Goal: Information Seeking & Learning: Check status

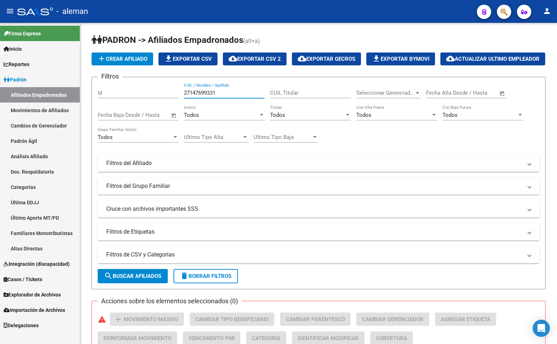
type input "27147699331"
click at [34, 295] on span "Explorador de Archivos" at bounding box center [32, 295] width 57 height 8
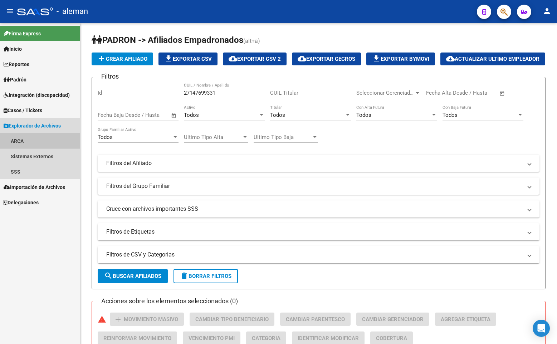
click at [19, 140] on link "ARCA" at bounding box center [40, 140] width 80 height 15
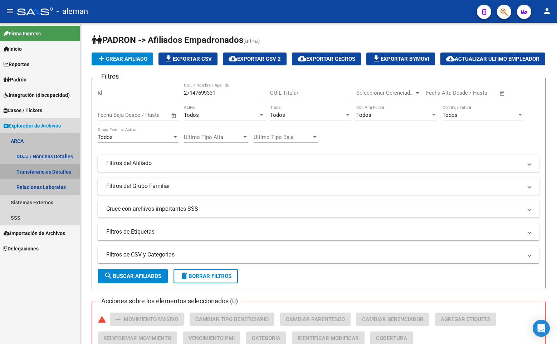
click at [45, 171] on link "Transferencias Detalles" at bounding box center [40, 171] width 80 height 15
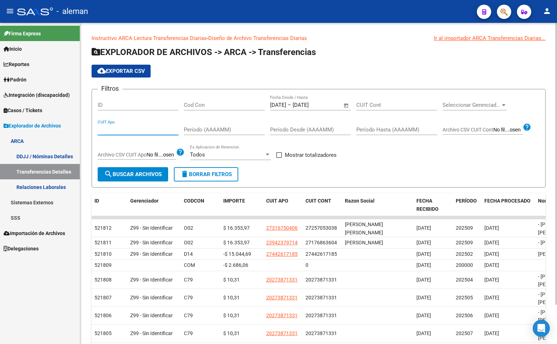
click at [124, 129] on input "CUIT Apo" at bounding box center [138, 130] width 81 height 6
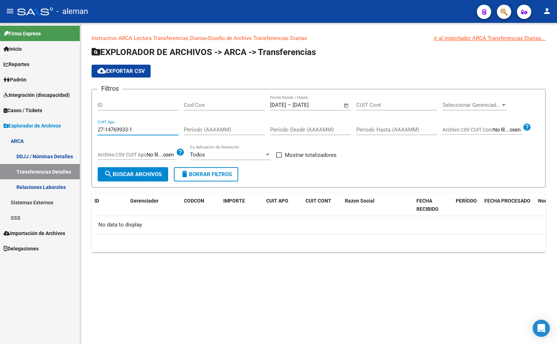
type input "27-14769933-1"
click at [383, 105] on input "CUIT Cont" at bounding box center [396, 105] width 81 height 6
type input "27-14769933-1"
drag, startPoint x: 157, startPoint y: 131, endPoint x: 80, endPoint y: 131, distance: 76.5
click at [80, 131] on div "Instructivo ARCA Lectura Transferencias Diarias - Diseño de Archivo Transferenc…" at bounding box center [318, 149] width 477 height 253
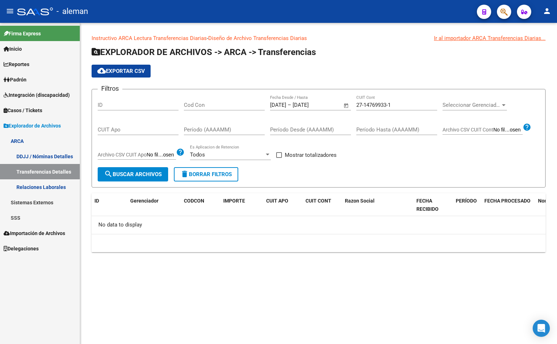
click at [346, 106] on span "Open calendar" at bounding box center [346, 105] width 17 height 17
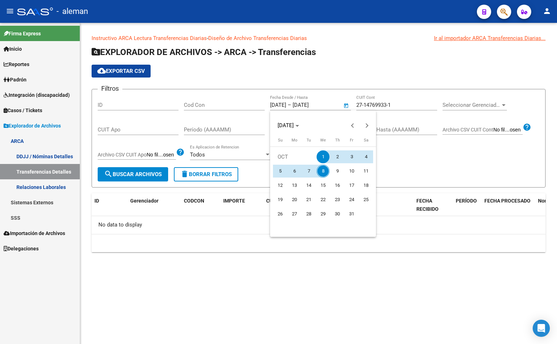
click at [346, 106] on div at bounding box center [278, 172] width 557 height 344
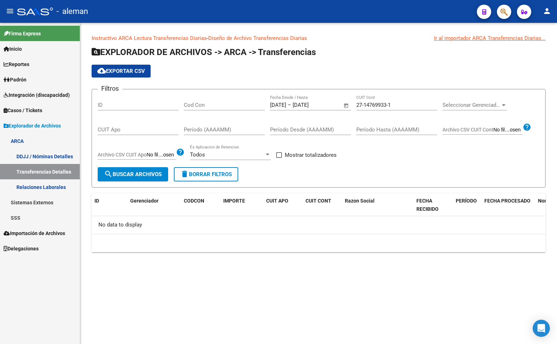
click at [286, 105] on input "[DATE]" at bounding box center [278, 105] width 16 height 6
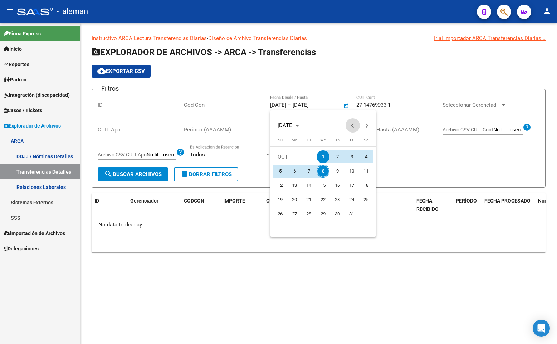
click at [348, 124] on span "Previous month" at bounding box center [353, 125] width 14 height 14
click at [353, 125] on button "Previous month" at bounding box center [353, 125] width 14 height 14
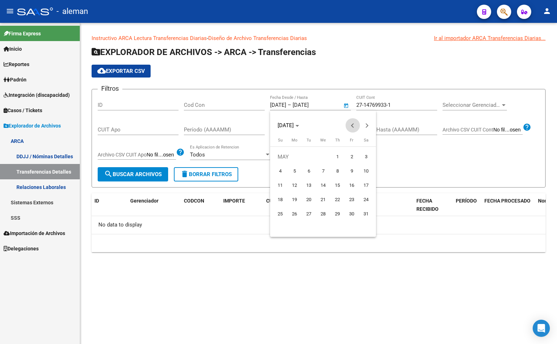
click at [353, 125] on button "Previous month" at bounding box center [353, 125] width 14 height 14
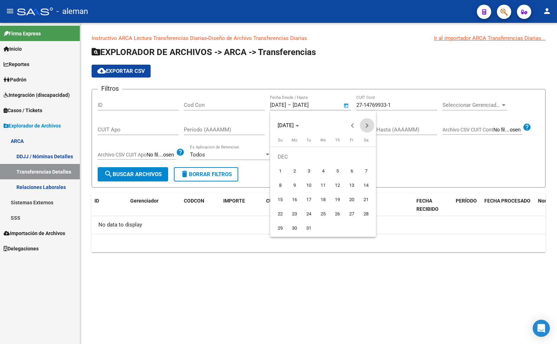
click at [366, 125] on button "Next month" at bounding box center [367, 125] width 14 height 14
click at [323, 158] on span "1" at bounding box center [323, 157] width 13 height 13
type input "[DATE]"
click at [314, 104] on div at bounding box center [278, 172] width 557 height 344
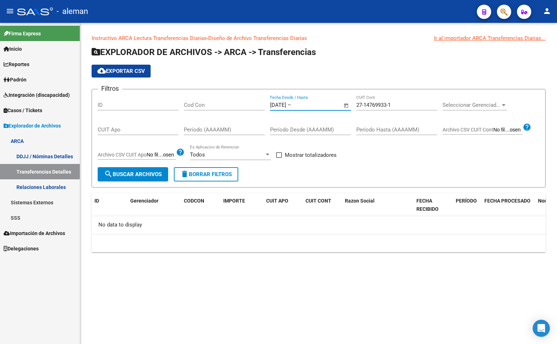
click at [314, 104] on input "text" at bounding box center [310, 105] width 35 height 6
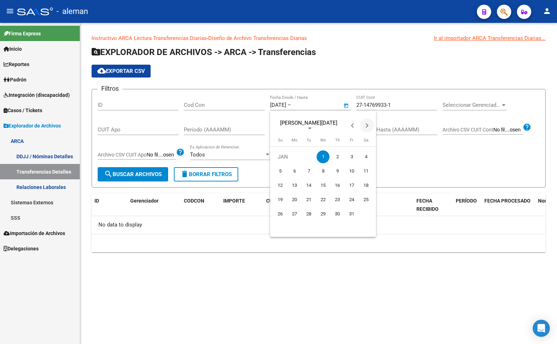
click at [367, 124] on button "Next month" at bounding box center [367, 125] width 14 height 14
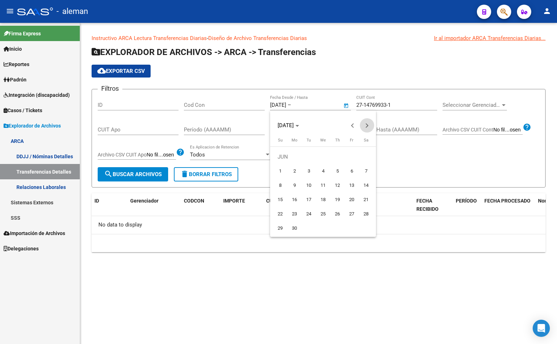
click at [367, 124] on button "Next month" at bounding box center [367, 125] width 14 height 14
click at [322, 168] on span "8" at bounding box center [323, 171] width 13 height 13
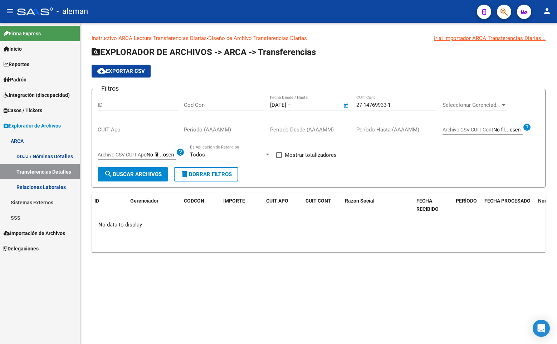
type input "[DATE]"
click at [408, 104] on input "27-14769933-1" at bounding box center [396, 105] width 81 height 6
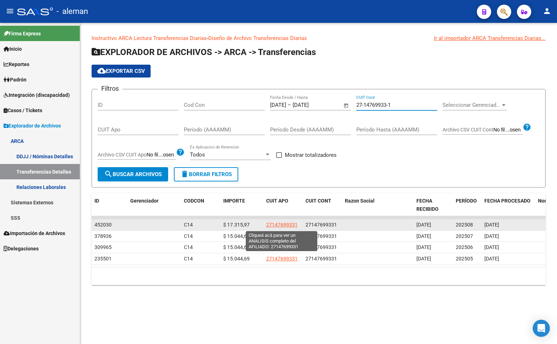
click at [283, 226] on span "27147699331" at bounding box center [281, 225] width 31 height 6
type textarea "27147699331"
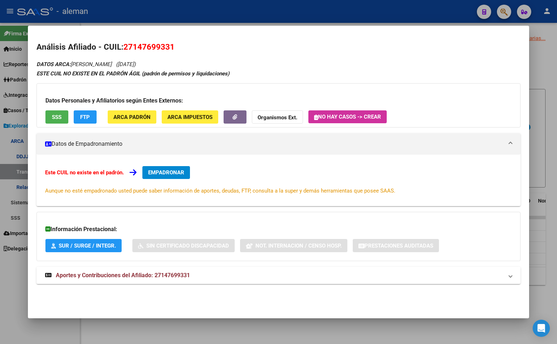
click at [538, 179] on div at bounding box center [278, 172] width 557 height 344
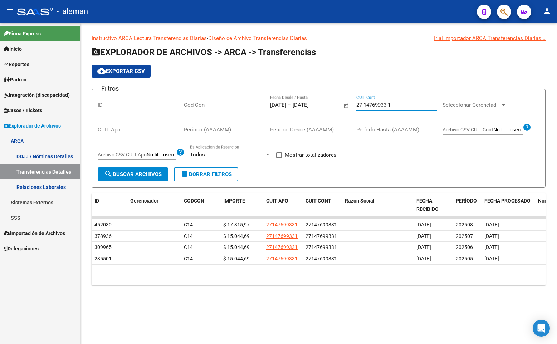
drag, startPoint x: 394, startPoint y: 104, endPoint x: 342, endPoint y: 103, distance: 52.2
click at [342, 103] on div "Filtros ID Cod Con [DATE] [DATE] – [DATE] [DATE] Fecha Desde / Hasta 27-1476993…" at bounding box center [319, 131] width 442 height 72
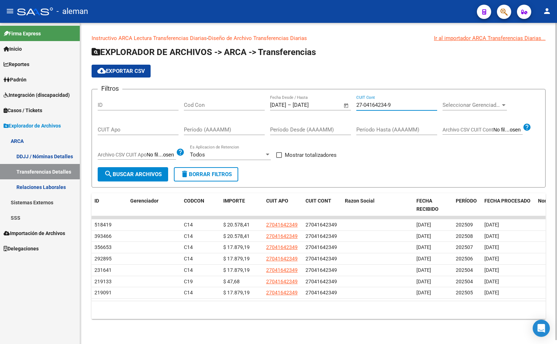
type input "27-04164234-9"
click at [30, 80] on link "Padrón" at bounding box center [40, 79] width 80 height 15
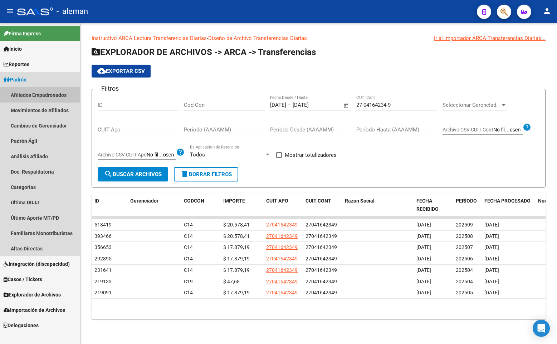
click at [42, 96] on link "Afiliados Empadronados" at bounding box center [40, 94] width 80 height 15
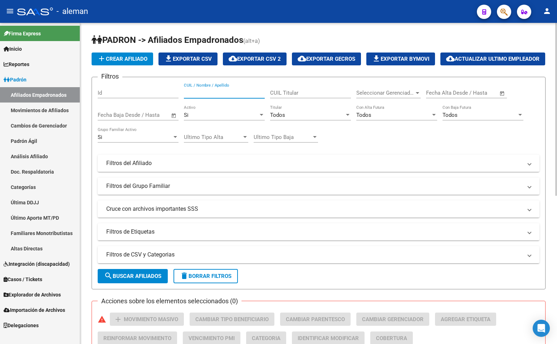
click at [186, 96] on input "CUIL / Nombre / Apellido" at bounding box center [224, 93] width 81 height 6
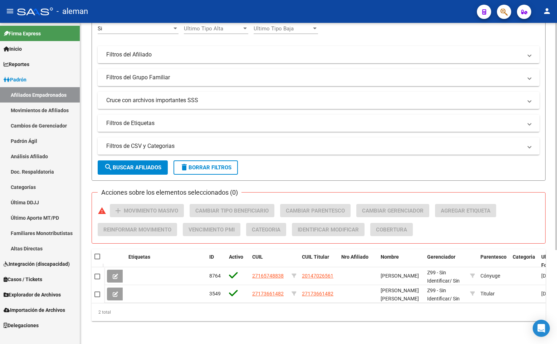
type input "[PERSON_NAME]"
click at [181, 309] on div "2 total" at bounding box center [319, 313] width 454 height 18
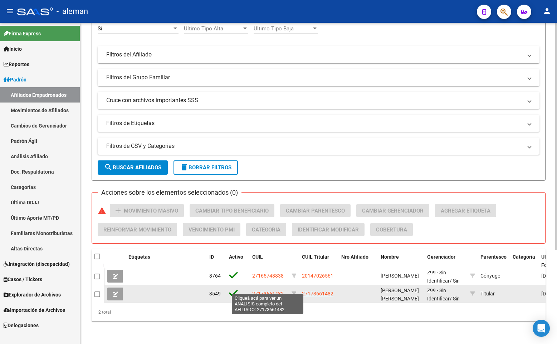
click at [271, 291] on span "27173661482" at bounding box center [267, 294] width 31 height 6
type textarea "27173661482"
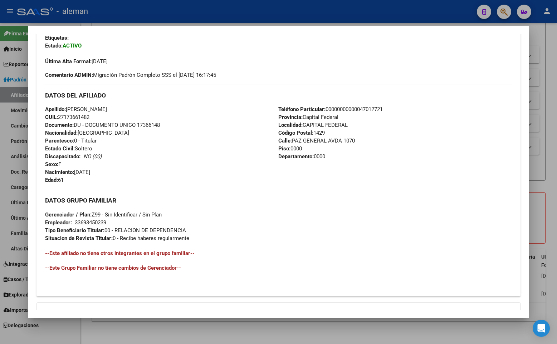
scroll to position [260, 0]
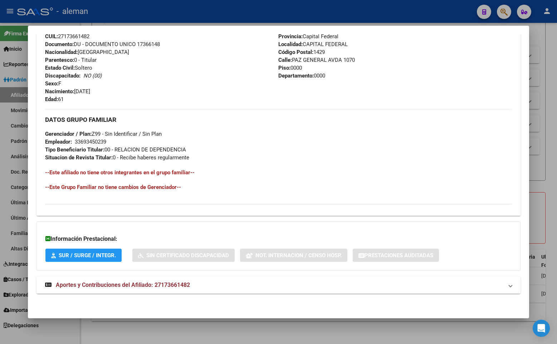
click at [191, 285] on mat-panel-title "Aportes y Contribuciones del Afiliado: 27173661482" at bounding box center [274, 285] width 458 height 9
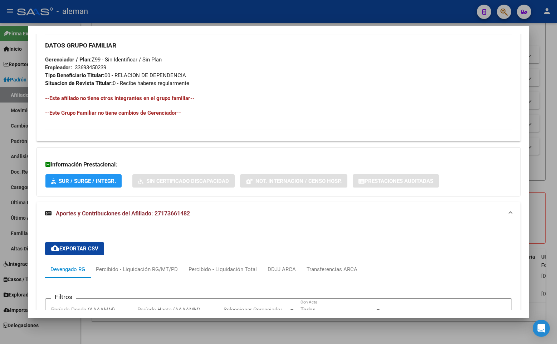
scroll to position [119, 0]
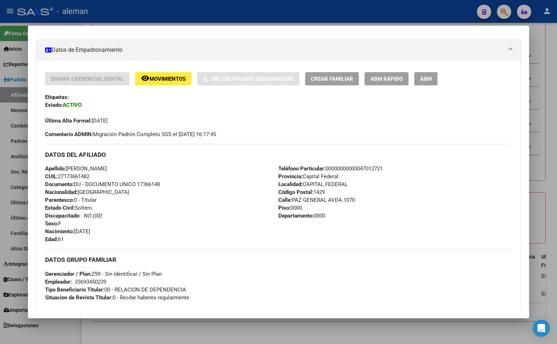
click at [164, 79] on span "Movimientos" at bounding box center [168, 79] width 36 height 6
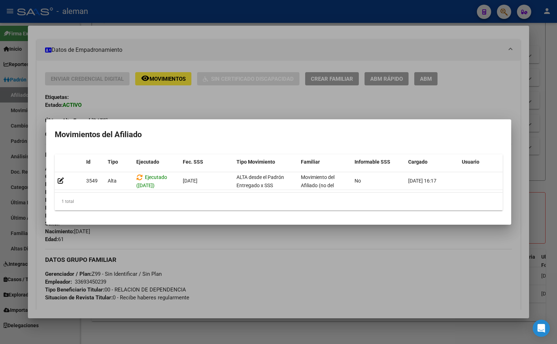
click at [520, 127] on div at bounding box center [278, 172] width 557 height 344
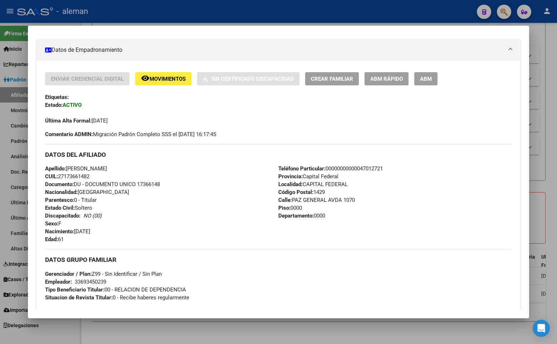
click at [548, 152] on div at bounding box center [278, 172] width 557 height 344
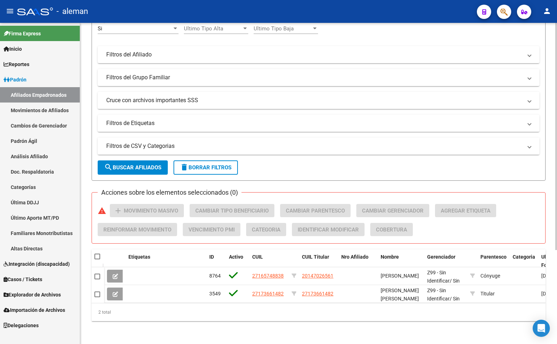
scroll to position [0, 0]
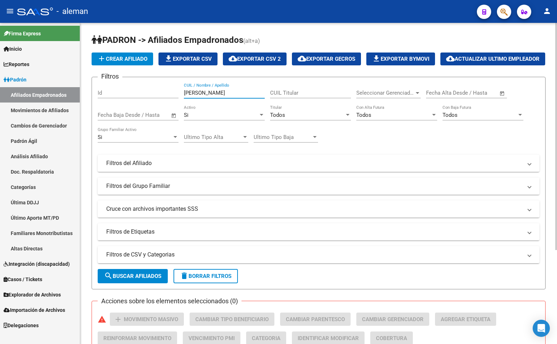
drag, startPoint x: 202, startPoint y: 111, endPoint x: 164, endPoint y: 111, distance: 37.9
click at [164, 111] on div "Filtros Id [PERSON_NAME] CUIL / Nombre / Apellido CUIL Titular Seleccionar Gere…" at bounding box center [319, 162] width 442 height 158
type input "[PERSON_NAME]"
click at [171, 141] on div "Si" at bounding box center [135, 137] width 74 height 6
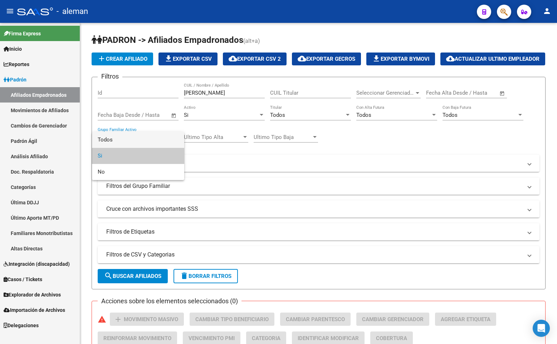
click at [137, 142] on span "Todos" at bounding box center [138, 140] width 81 height 16
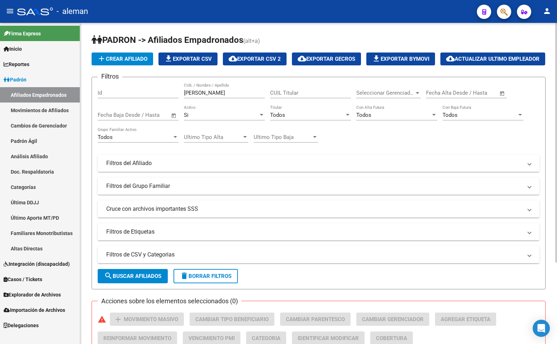
click at [221, 121] on div "Si Activo" at bounding box center [224, 112] width 81 height 15
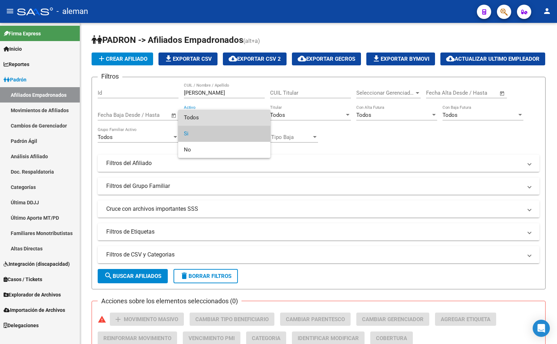
click at [212, 117] on span "Todos" at bounding box center [224, 118] width 81 height 16
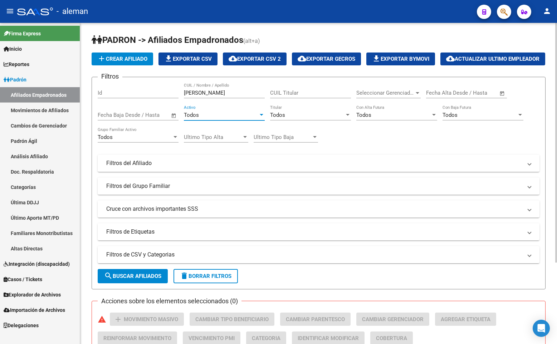
click at [230, 96] on input "[PERSON_NAME]" at bounding box center [224, 93] width 81 height 6
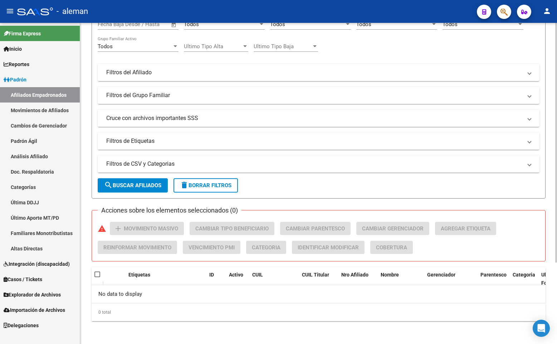
click at [259, 202] on div "PADRON -> Afiliados Empadronados (alt+a) add Crear Afiliado file_download Expor…" at bounding box center [319, 132] width 454 height 378
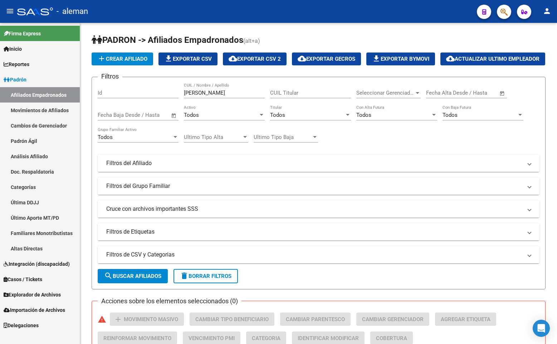
click at [41, 218] on link "Último Aporte MT/PD" at bounding box center [40, 217] width 80 height 15
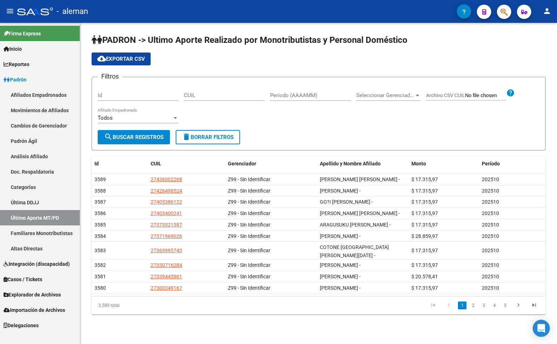
click at [203, 93] on input "CUIL" at bounding box center [224, 95] width 81 height 6
paste input "27-18460744-7"
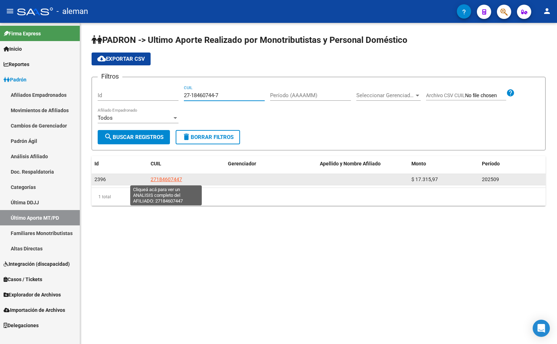
type input "27-18460744-7"
click at [172, 178] on span "27184607447" at bounding box center [166, 180] width 31 height 6
type textarea "27184607447"
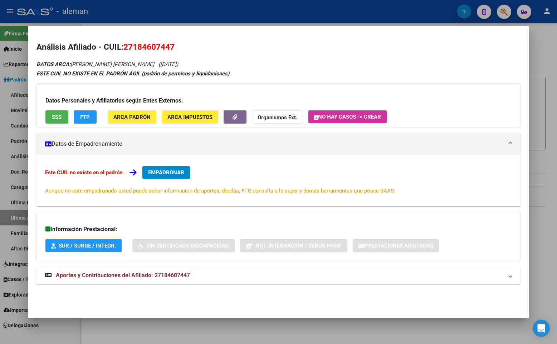
click at [548, 210] on div at bounding box center [278, 172] width 557 height 344
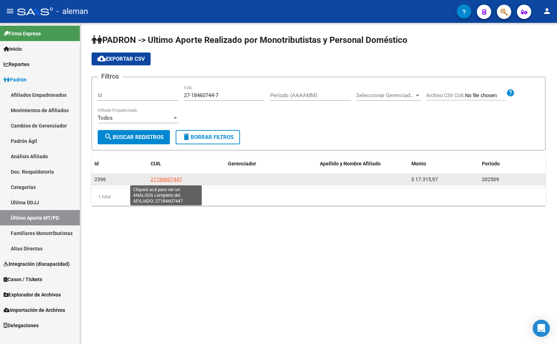
click at [164, 180] on span "27184607447" at bounding box center [166, 180] width 31 height 6
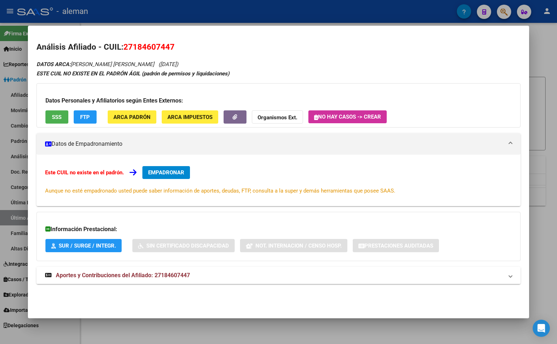
click at [161, 273] on span "Aportes y Contribuciones del Afiliado: 27184607447" at bounding box center [123, 275] width 134 height 7
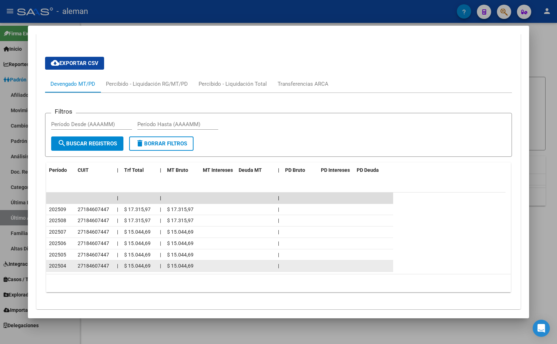
scroll to position [266, 0]
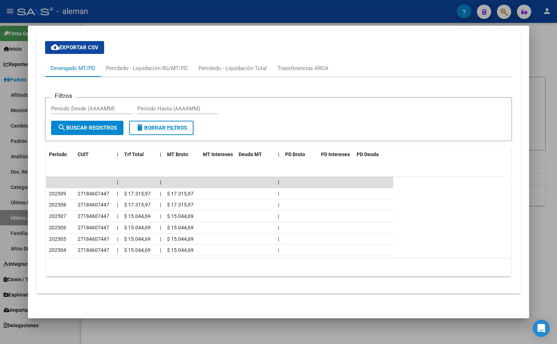
click at [540, 235] on div at bounding box center [278, 172] width 557 height 344
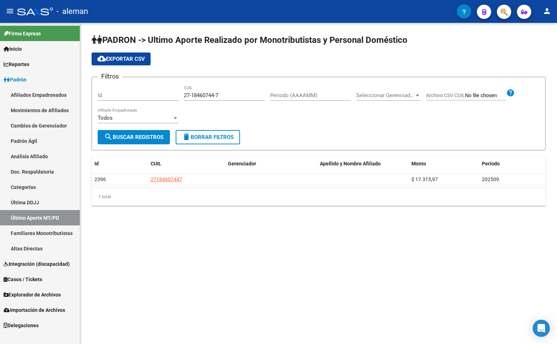
click at [193, 241] on mat-sidenav-content "PADRON -> Ultimo Aporte Realizado por Monotributistas y Personal Doméstico clou…" at bounding box center [318, 184] width 477 height 322
drag, startPoint x: 232, startPoint y: 96, endPoint x: 175, endPoint y: 95, distance: 57.2
click at [175, 95] on div "Filtros Id 27-18460744-7 CUIL Período (AAAAMM) Seleccionar Gerenciador Seleccio…" at bounding box center [319, 106] width 442 height 47
paste input "21477541-2"
drag, startPoint x: 229, startPoint y: 95, endPoint x: 190, endPoint y: 95, distance: 39.3
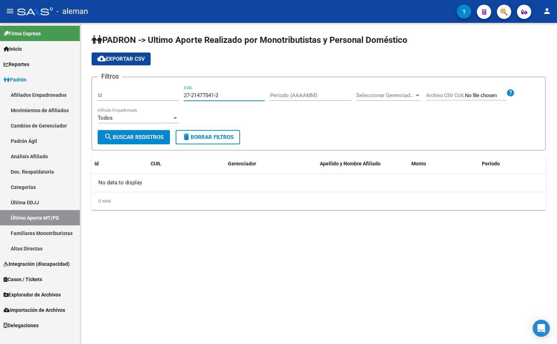
click at [190, 95] on input "27-21477541-2" at bounding box center [224, 95] width 81 height 6
click at [190, 94] on input "27-21477541-2" at bounding box center [224, 95] width 81 height 6
type input "27-21477541-2"
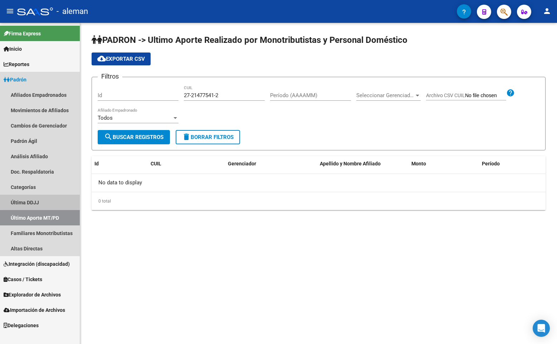
click at [48, 200] on link "Última DDJJ" at bounding box center [40, 202] width 80 height 15
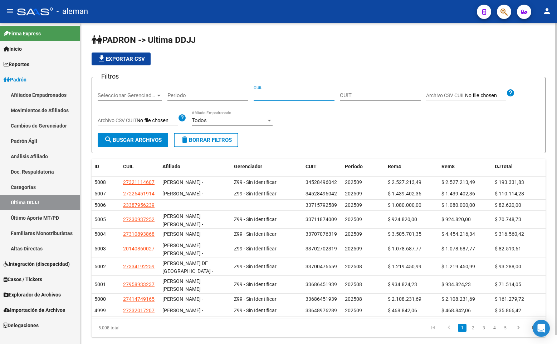
click at [270, 96] on input "CUIL" at bounding box center [294, 95] width 81 height 6
paste input "27214775412"
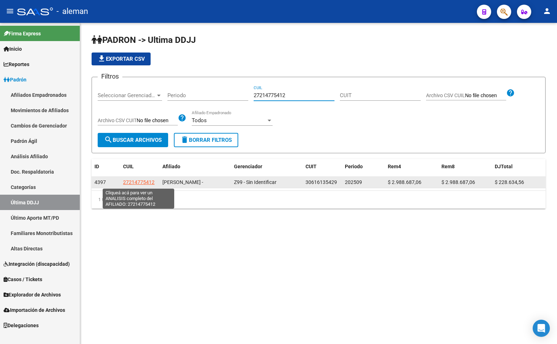
type input "27214775412"
click at [145, 182] on span "27214775412" at bounding box center [138, 183] width 31 height 6
type textarea "27214775412"
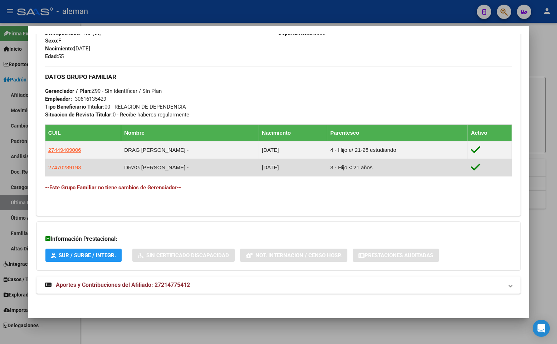
scroll to position [60, 0]
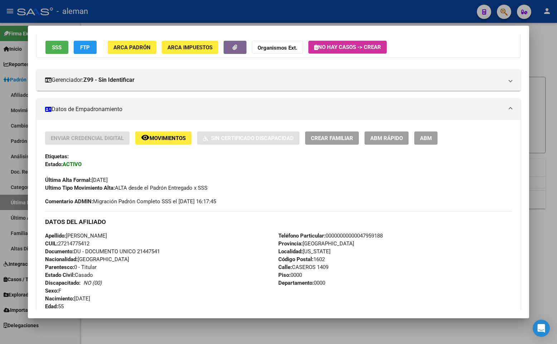
click at [160, 138] on span "Movimientos" at bounding box center [168, 138] width 36 height 6
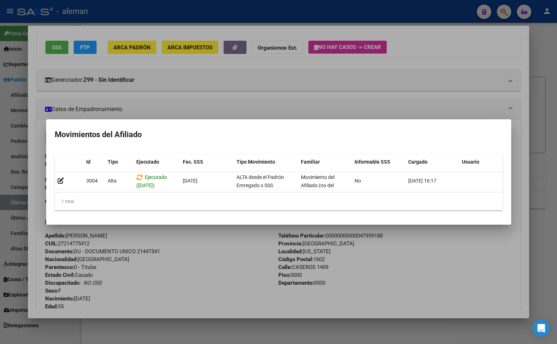
click at [540, 200] on div at bounding box center [278, 172] width 557 height 344
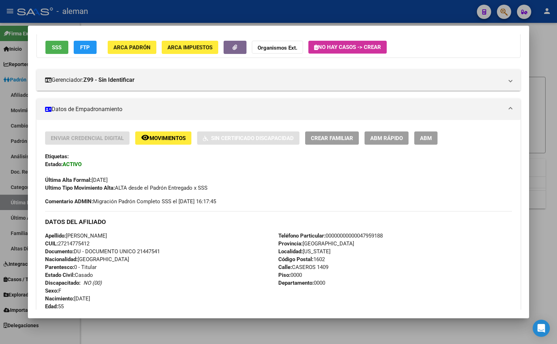
click at [213, 256] on div "Apellido: [PERSON_NAME]: 27214775412 Documento: DU - DOCUMENTO UNICO 21447541 N…" at bounding box center [162, 271] width 234 height 79
click at [553, 163] on div at bounding box center [278, 172] width 557 height 344
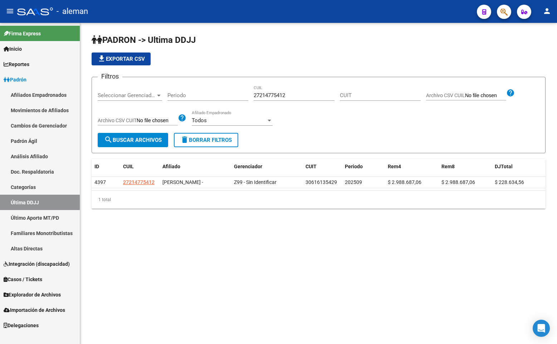
click at [365, 122] on div "Filtros Seleccionar Gerenciador Seleccionar Gerenciador Periodo 27214775412 CUI…" at bounding box center [319, 108] width 442 height 50
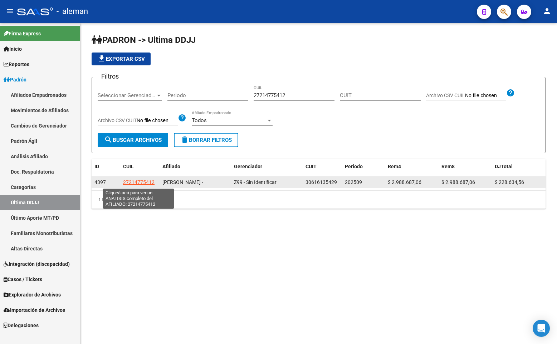
click at [143, 182] on span "27214775412" at bounding box center [138, 183] width 31 height 6
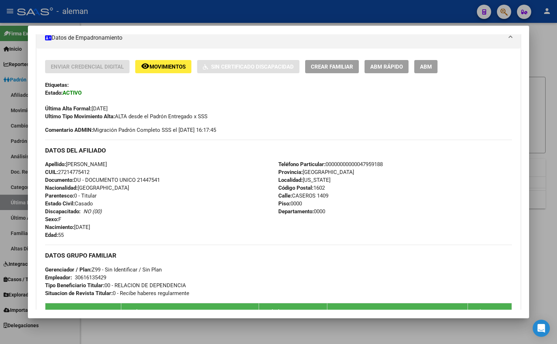
scroll to position [0, 0]
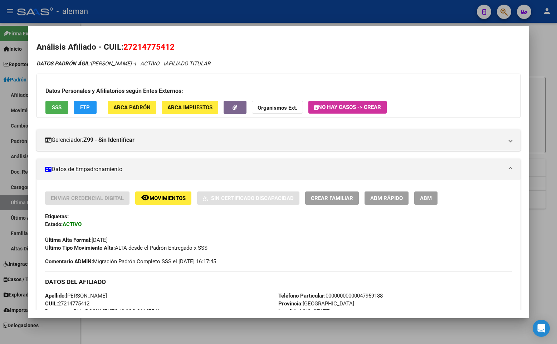
click at [187, 226] on div "Enviar Credencial Digital remove_red_eye Movimientos Sin Certificado Discapacid…" at bounding box center [278, 222] width 467 height 60
click at [544, 63] on div at bounding box center [278, 172] width 557 height 344
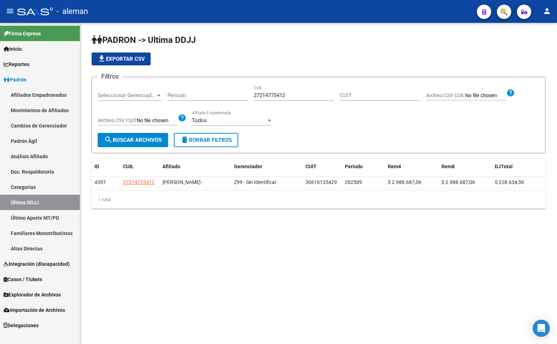
click at [297, 129] on div "Filtros Seleccionar Gerenciador Seleccionar Gerenciador Periodo 27214775412 CUI…" at bounding box center [319, 108] width 442 height 50
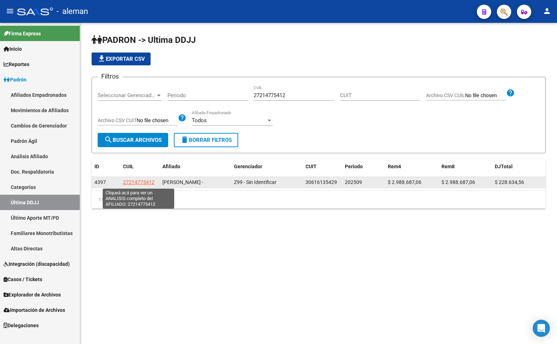
click at [134, 182] on span "27214775412" at bounding box center [138, 183] width 31 height 6
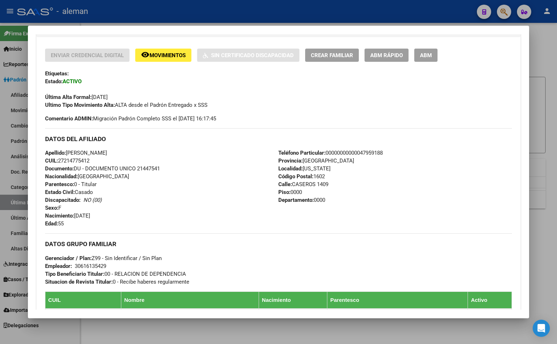
scroll to position [250, 0]
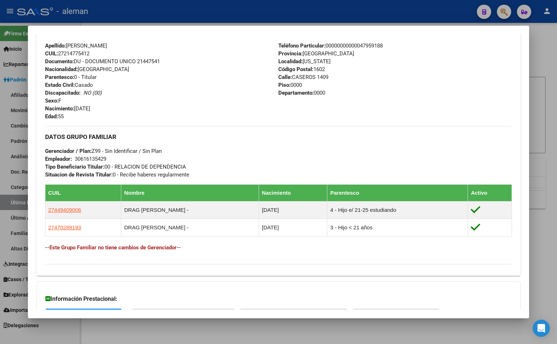
click at [115, 250] on h4 "--Este Grupo Familiar no tiene cambios de Gerenciador--" at bounding box center [278, 248] width 467 height 8
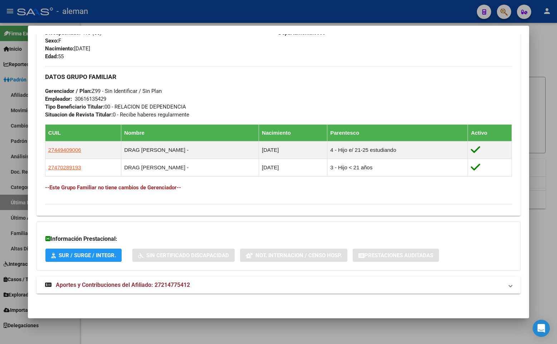
click at [128, 284] on span "Aportes y Contribuciones del Afiliado: 27214775412" at bounding box center [123, 285] width 134 height 7
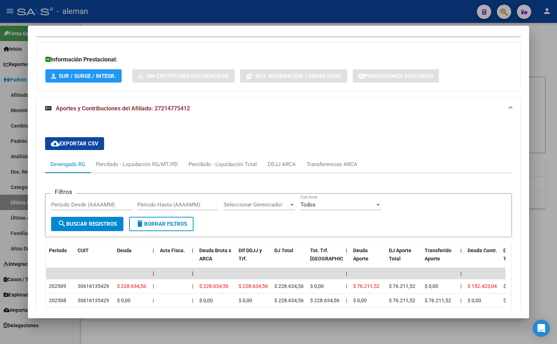
scroll to position [597, 0]
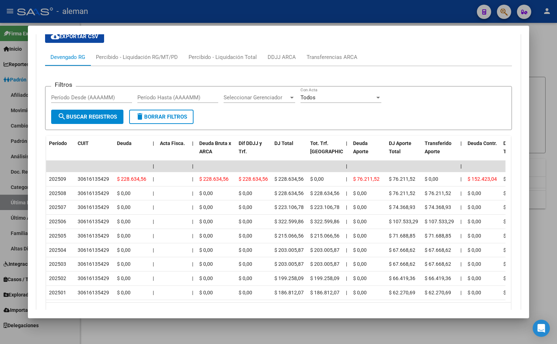
click at [543, 135] on div at bounding box center [278, 172] width 557 height 344
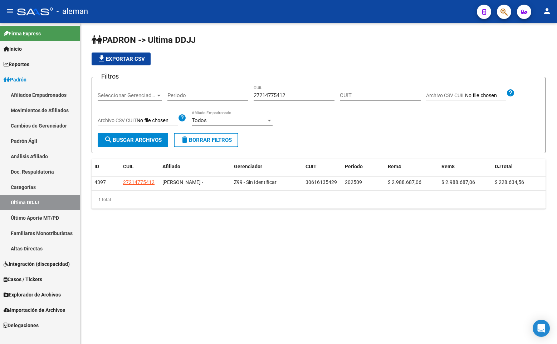
drag, startPoint x: 211, startPoint y: 245, endPoint x: 227, endPoint y: 225, distance: 26.4
click at [211, 245] on mat-sidenav-content "PADRON -> Ultima DDJJ file_download Exportar CSV Filtros Seleccionar Gerenciado…" at bounding box center [318, 184] width 477 height 322
drag, startPoint x: 292, startPoint y: 96, endPoint x: 212, endPoint y: 96, distance: 80.1
click at [212, 96] on div "Filtros Seleccionar Gerenciador Seleccionar Gerenciador Periodo 27214775412 CUI…" at bounding box center [319, 108] width 442 height 50
paste input "0182088987"
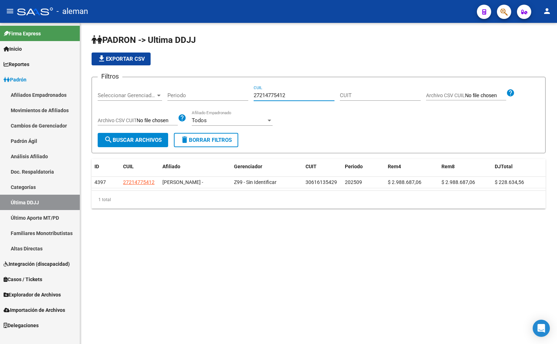
type input "20182088987"
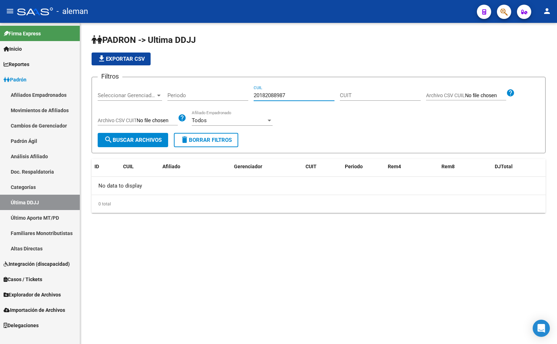
drag, startPoint x: 291, startPoint y: 94, endPoint x: 253, endPoint y: 94, distance: 38.3
click at [253, 94] on div "Filtros Seleccionar Gerenciador Seleccionar Gerenciador Periodo 20182088987 CUI…" at bounding box center [319, 108] width 442 height 50
click at [27, 93] on link "Afiliados Empadronados" at bounding box center [40, 94] width 80 height 15
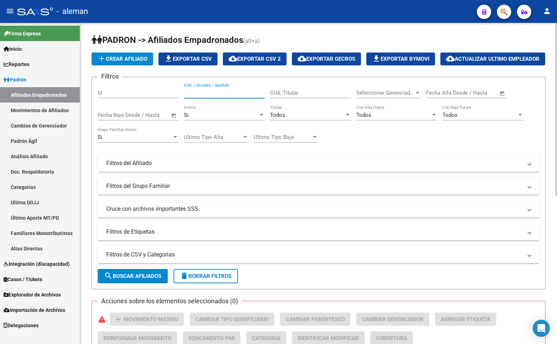
click at [206, 96] on input "CUIL / Nombre / Apellido" at bounding box center [224, 93] width 81 height 6
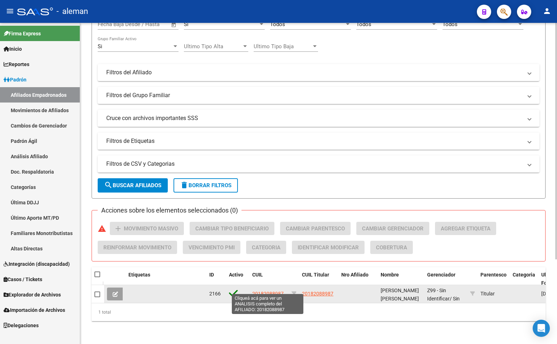
type input "20182088987"
click at [268, 291] on span "20182088987" at bounding box center [267, 294] width 31 height 6
type textarea "20182088987"
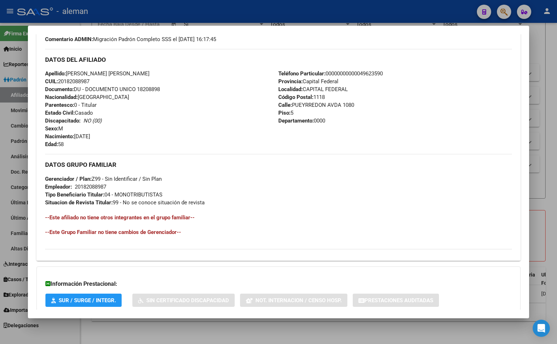
scroll to position [260, 0]
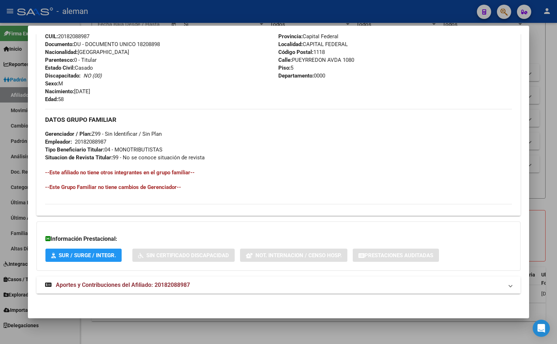
click at [187, 285] on span "Aportes y Contribuciones del Afiliado: 20182088987" at bounding box center [123, 285] width 134 height 7
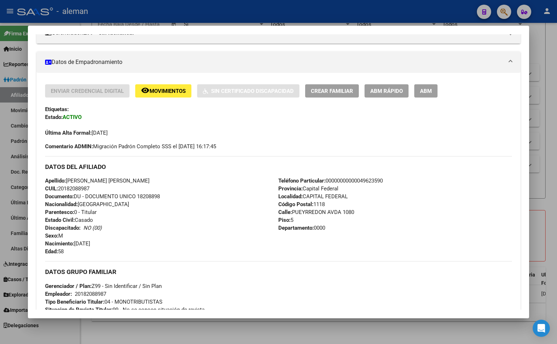
scroll to position [143, 0]
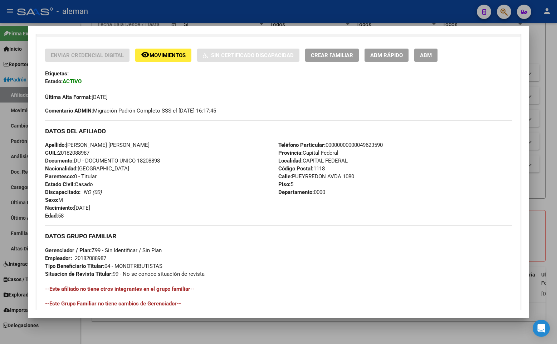
click at [547, 132] on div at bounding box center [278, 172] width 557 height 344
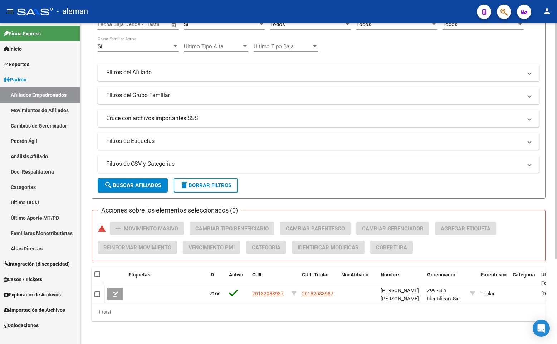
scroll to position [0, 0]
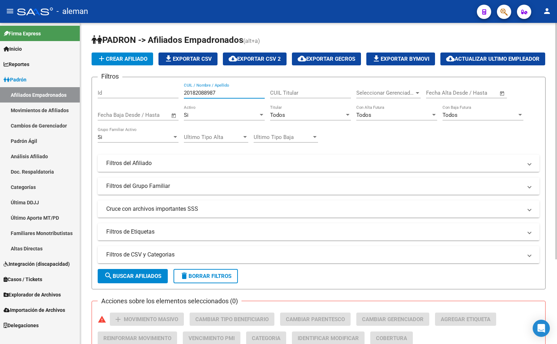
drag, startPoint x: 225, startPoint y: 111, endPoint x: 161, endPoint y: 111, distance: 63.7
click at [161, 111] on div "Filtros Id 20182088987 CUIL / Nombre / Apellido CUIL Titular Seleccionar Gerenc…" at bounding box center [319, 162] width 442 height 158
click at [231, 96] on input "CUIL / Nombre / Apellido" at bounding box center [224, 93] width 81 height 6
paste input "20203600624"
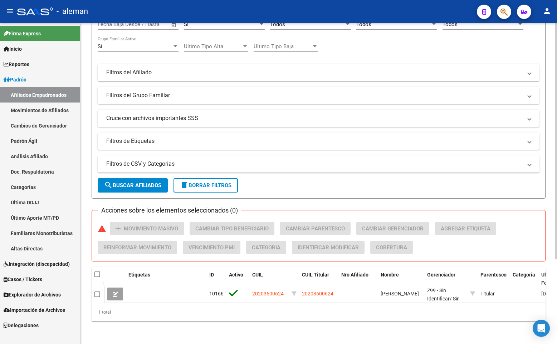
scroll to position [115, 0]
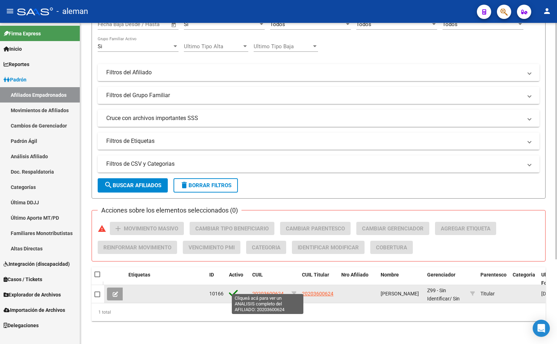
type input "20203600624"
click at [271, 291] on span "20203600624" at bounding box center [267, 294] width 31 height 6
type textarea "20203600624"
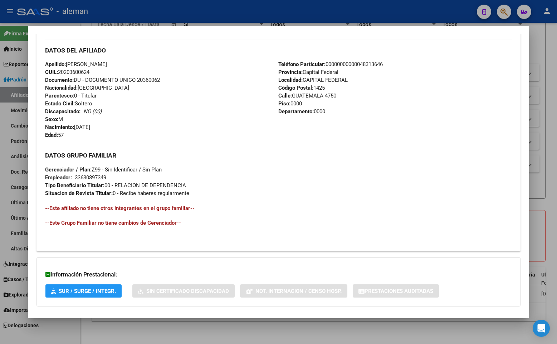
scroll to position [188, 0]
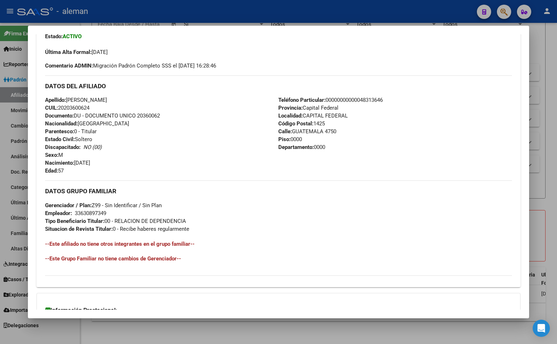
click at [239, 147] on div "Apellido: [PERSON_NAME] CUIL: 20203600624 Documento: DU - DOCUMENTO UNICO 20360…" at bounding box center [162, 135] width 234 height 79
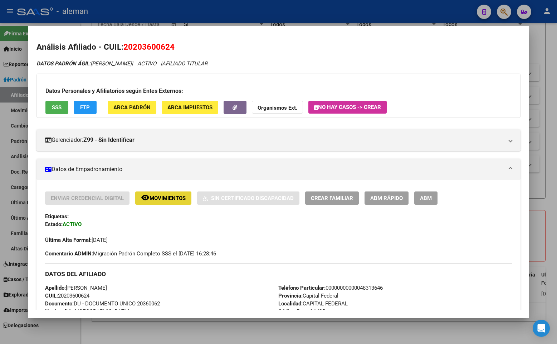
click at [168, 197] on span "Movimientos" at bounding box center [168, 198] width 36 height 6
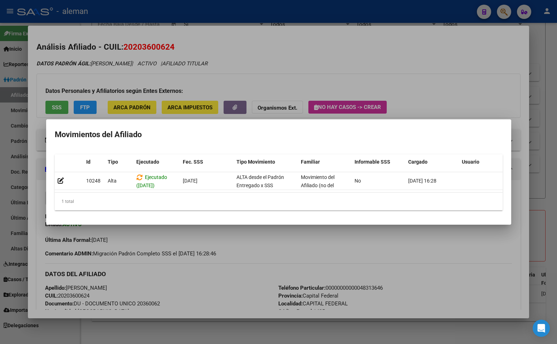
click at [519, 144] on div at bounding box center [278, 172] width 557 height 344
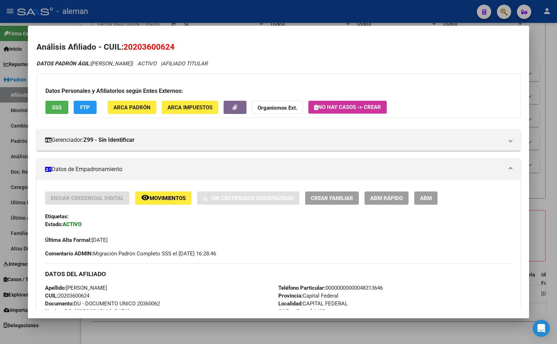
click at [495, 208] on div "Enviar Credencial Digital remove_red_eye Movimientos Sin Certificado Discapacid…" at bounding box center [278, 218] width 467 height 53
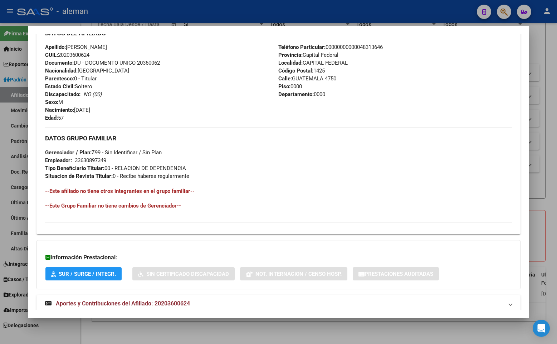
click at [551, 184] on div at bounding box center [278, 172] width 557 height 344
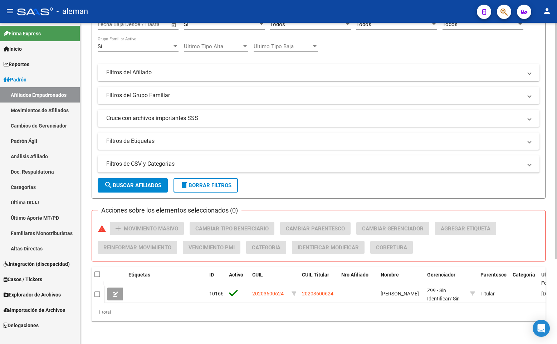
scroll to position [0, 0]
